Goal: Complete application form

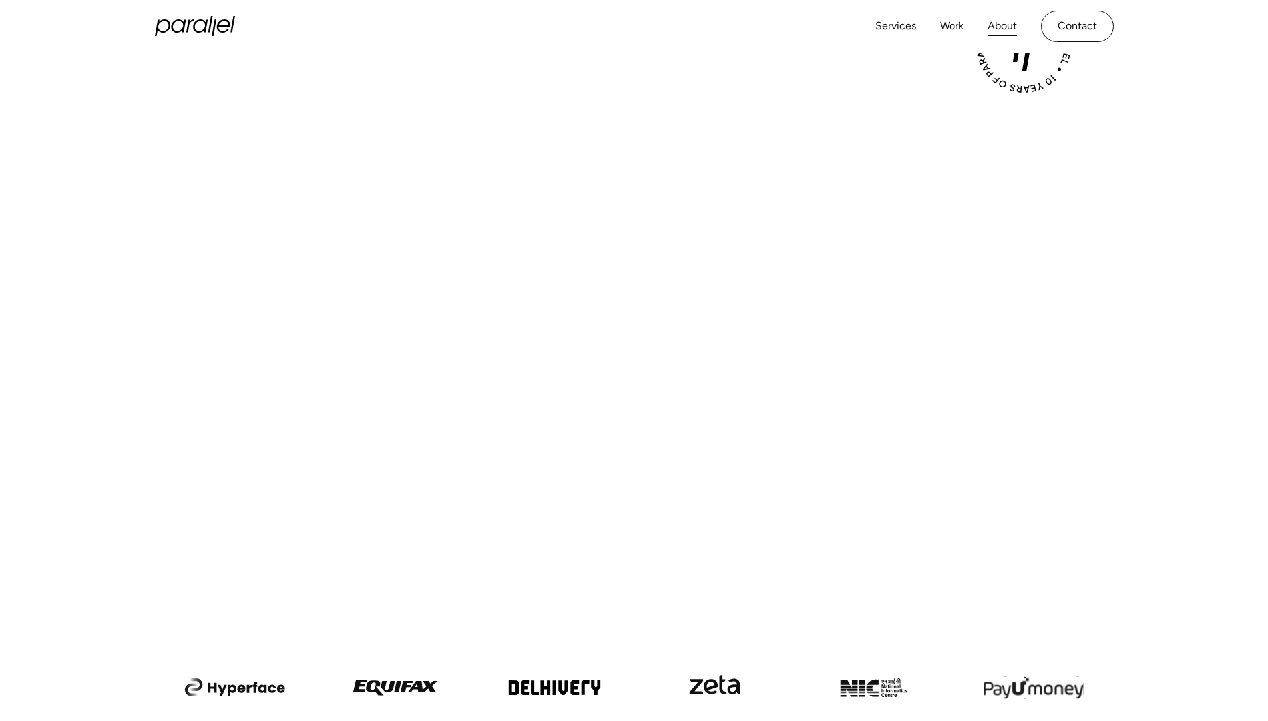
click at [1002, 26] on link "About" at bounding box center [1002, 26] width 29 height 19
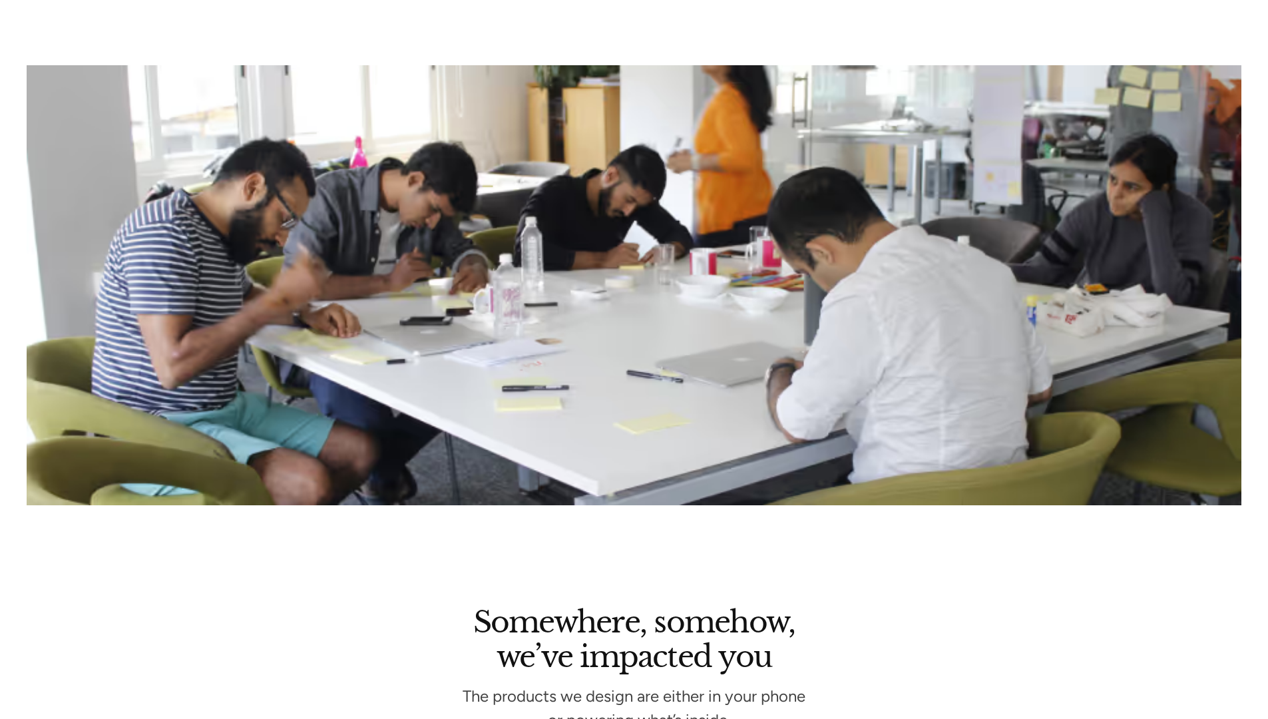
scroll to position [2875, 0]
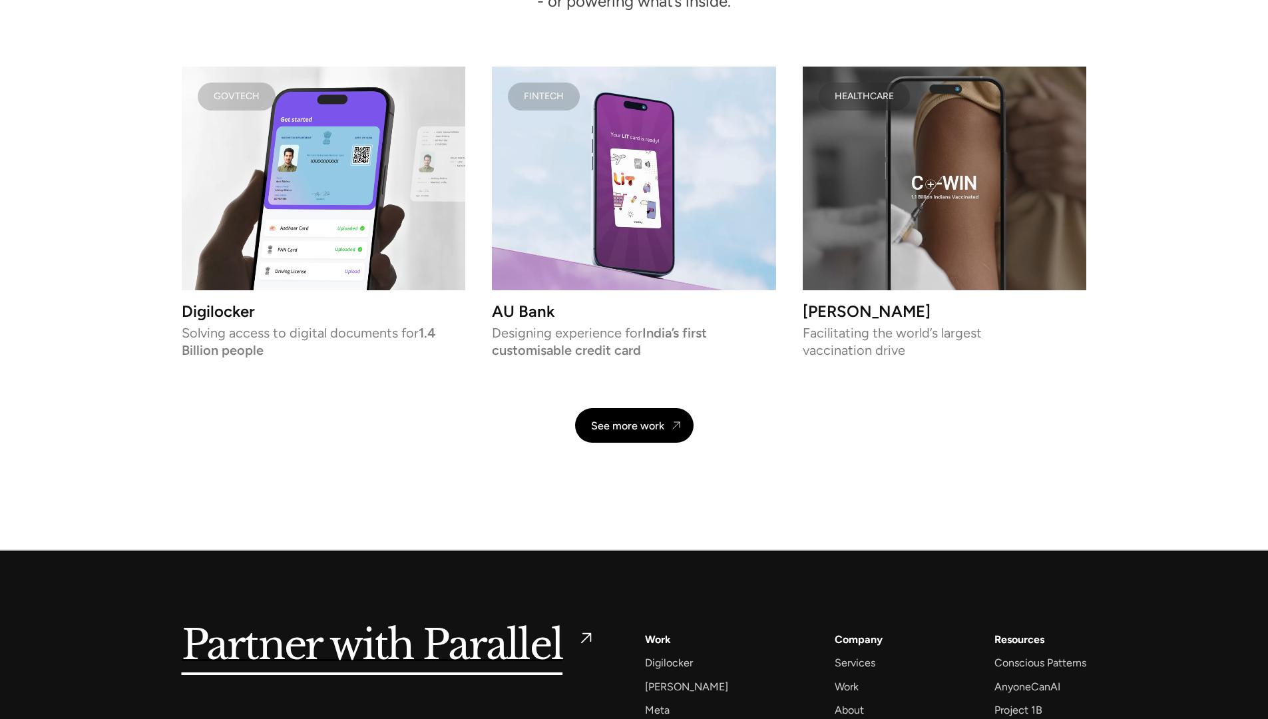
click at [387, 646] on h5 "Partner with Parallel" at bounding box center [372, 645] width 381 height 31
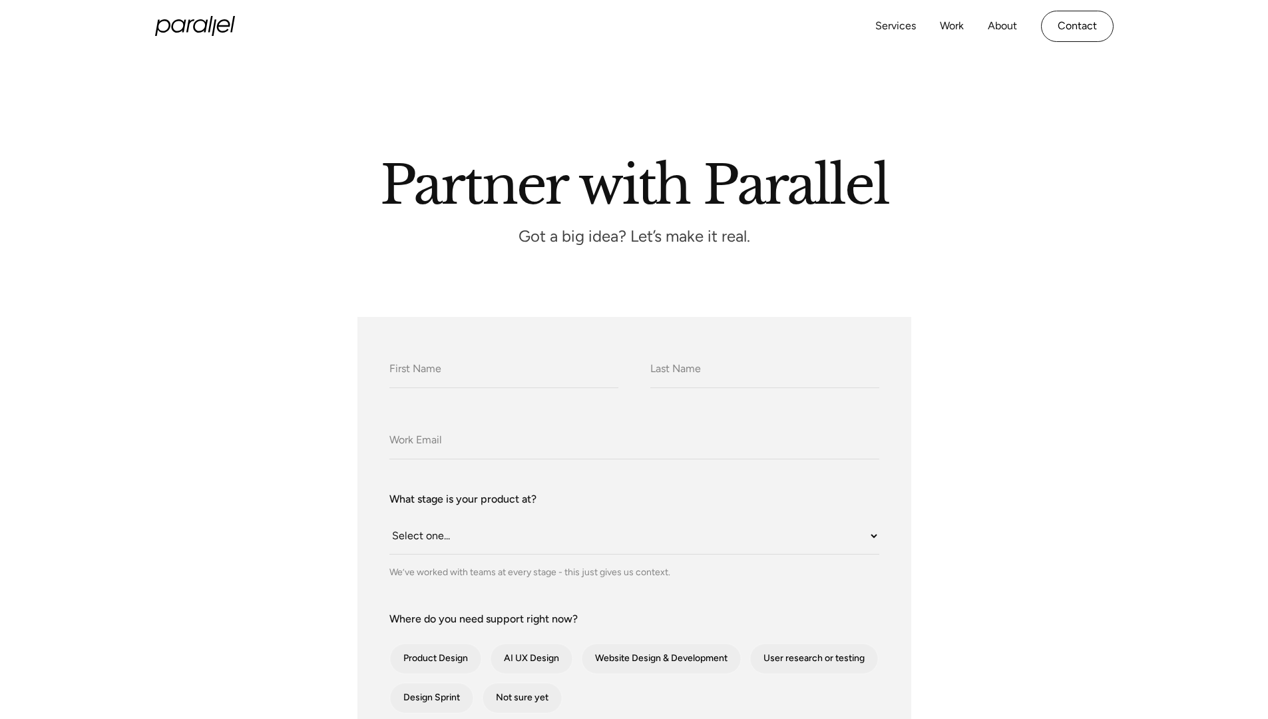
scroll to position [719, 0]
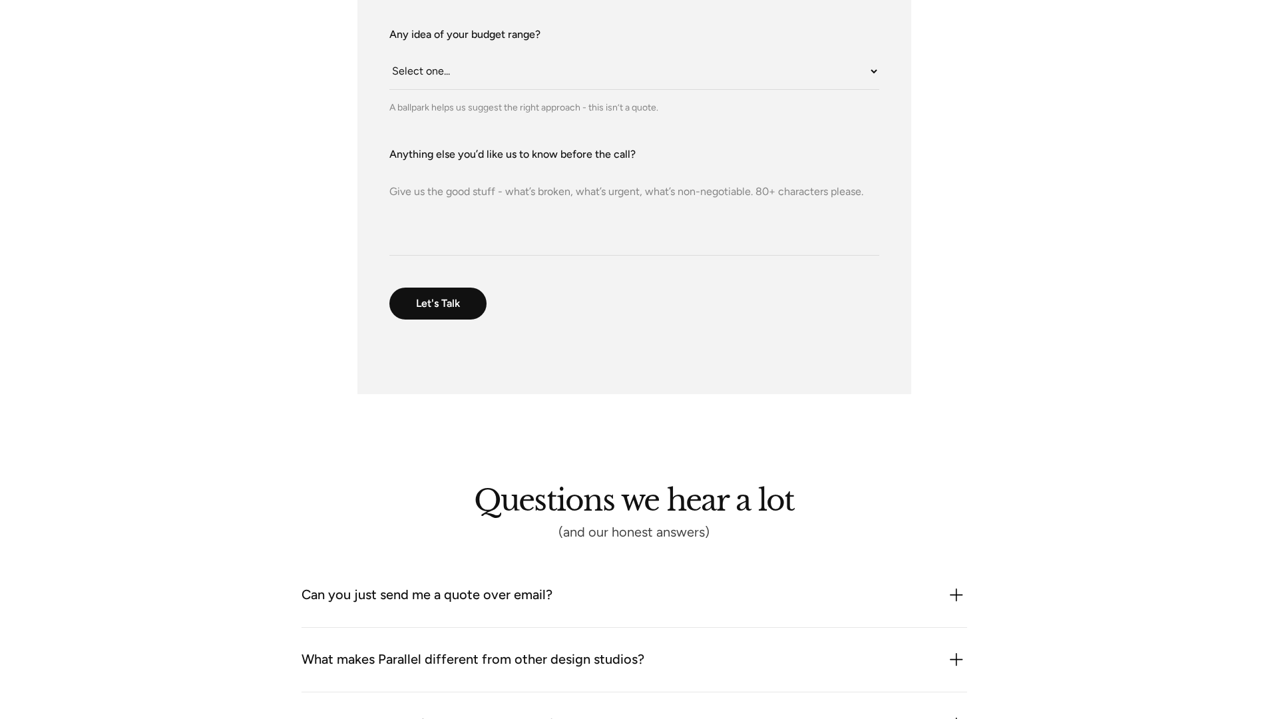
click at [634, 208] on textarea "Anything else you’d like us to know before the call?" at bounding box center [634, 208] width 490 height 93
click at [634, 208] on textarea "Dear CEO, I am interested in partnering with Parallel and would like to discuss…" at bounding box center [634, 208] width 490 height 93
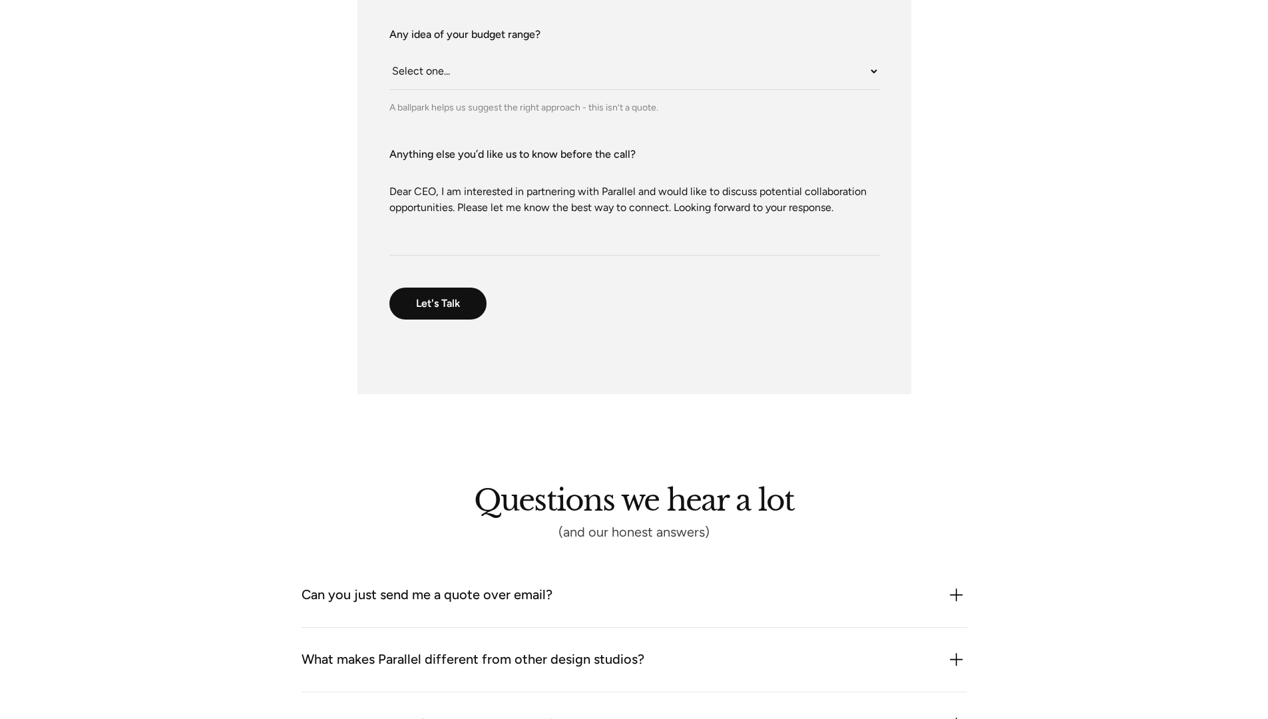
click at [634, 208] on textarea "Dear CEO, I am interested in partnering with Parallel and would like to discuss…" at bounding box center [634, 208] width 490 height 93
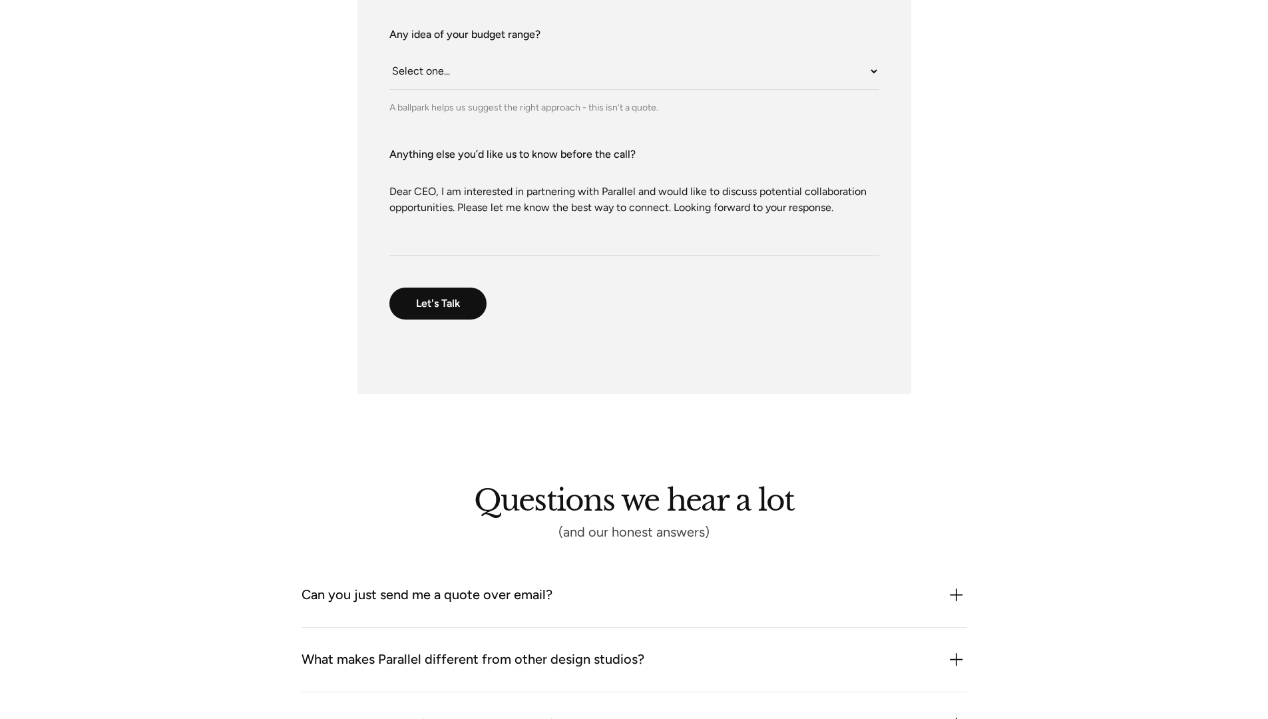
click at [634, 208] on textarea "Dear CEO, I am interested in partnering with Parallel and would like to discuss…" at bounding box center [634, 208] width 490 height 93
type textarea "Dear CEO, I am interested in partnering with Parallel and would like to discuss…"
click at [634, 71] on select "Select one... Under $10K $10K–$25K $25K–$50K $50K+" at bounding box center [634, 71] width 490 height 37
select select "$10K–$25K"
click at [389, 53] on select "Select one... Under $10K $10K–$25K $25K–$50K $50K+" at bounding box center [634, 71] width 490 height 37
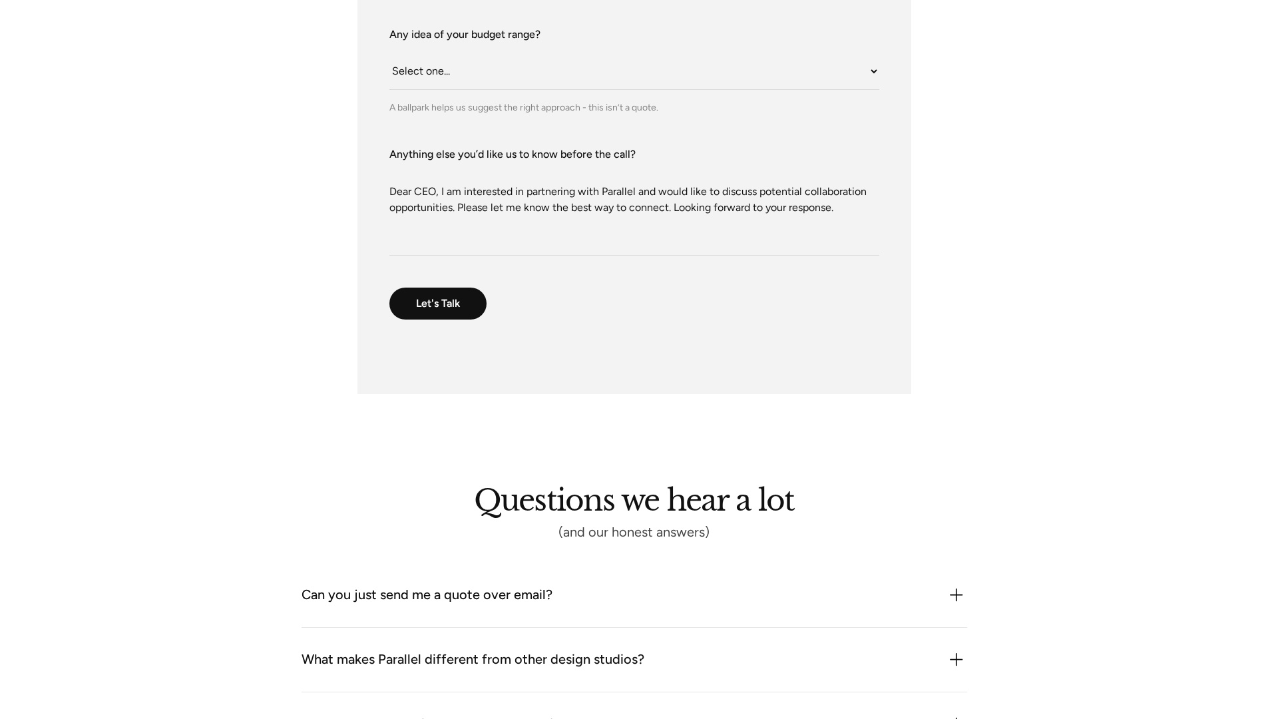
click at [634, 208] on textarea "Dear CEO, I am interested in partnering with Parallel and would like to discuss…" at bounding box center [634, 208] width 490 height 93
